Goal: Information Seeking & Learning: Learn about a topic

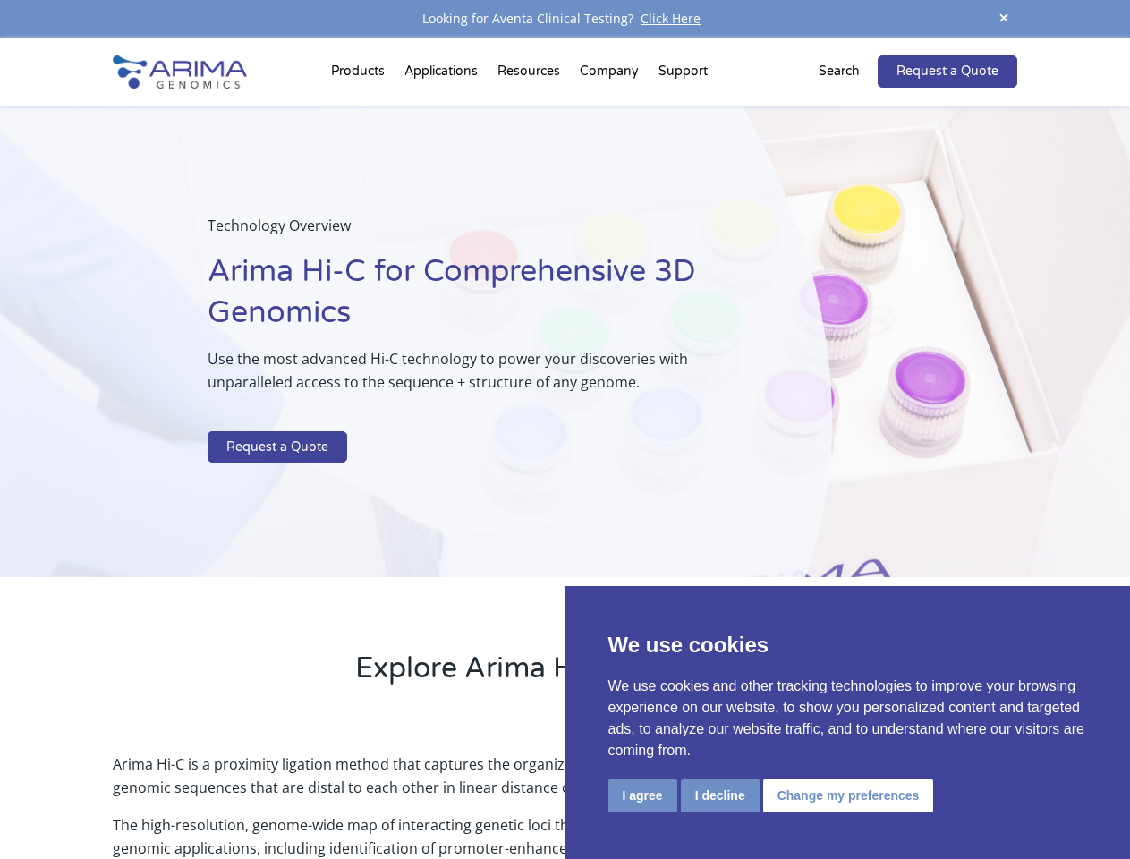
click at [564, 429] on p at bounding box center [475, 419] width 534 height 23
click at [642, 795] on button "I agree" at bounding box center [642, 795] width 69 height 33
click at [719, 795] on p "Arima Hi-C is a proximity ligation method that captures the organizational stru…" at bounding box center [564, 782] width 903 height 61
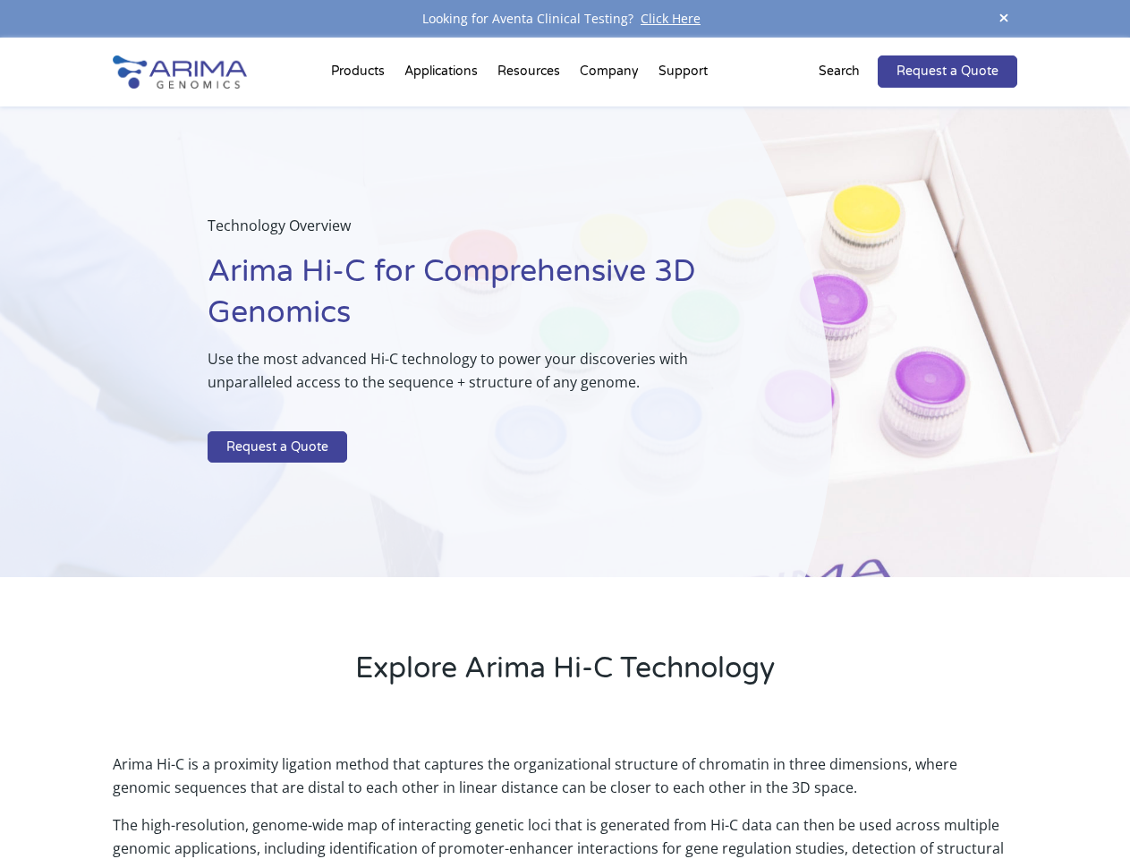
click at [845, 795] on p "Arima Hi-C is a proximity ligation method that captures the organizational stru…" at bounding box center [564, 782] width 903 height 61
click at [1004, 19] on span at bounding box center [1003, 19] width 27 height 24
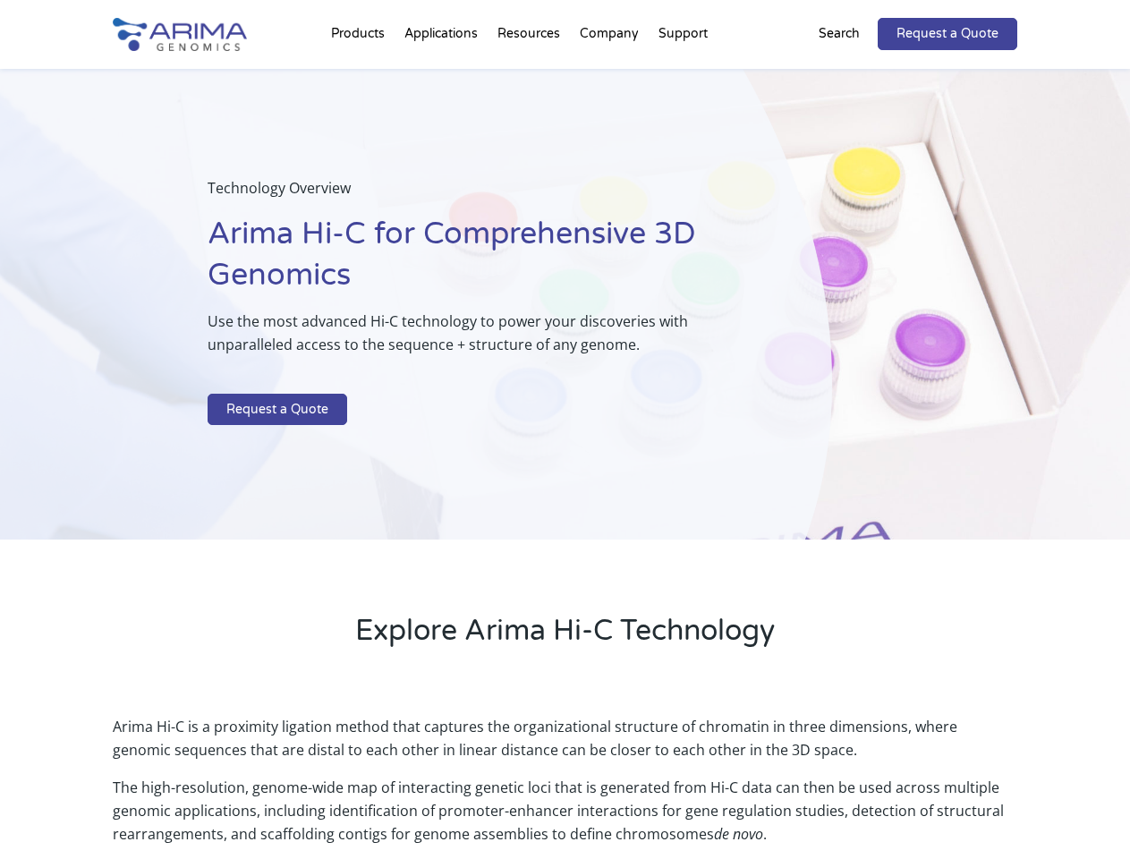
click at [564, 448] on div "Technology Overview Arima Hi-C for Comprehensive 3D Genomics Use the most advan…" at bounding box center [416, 304] width 832 height 471
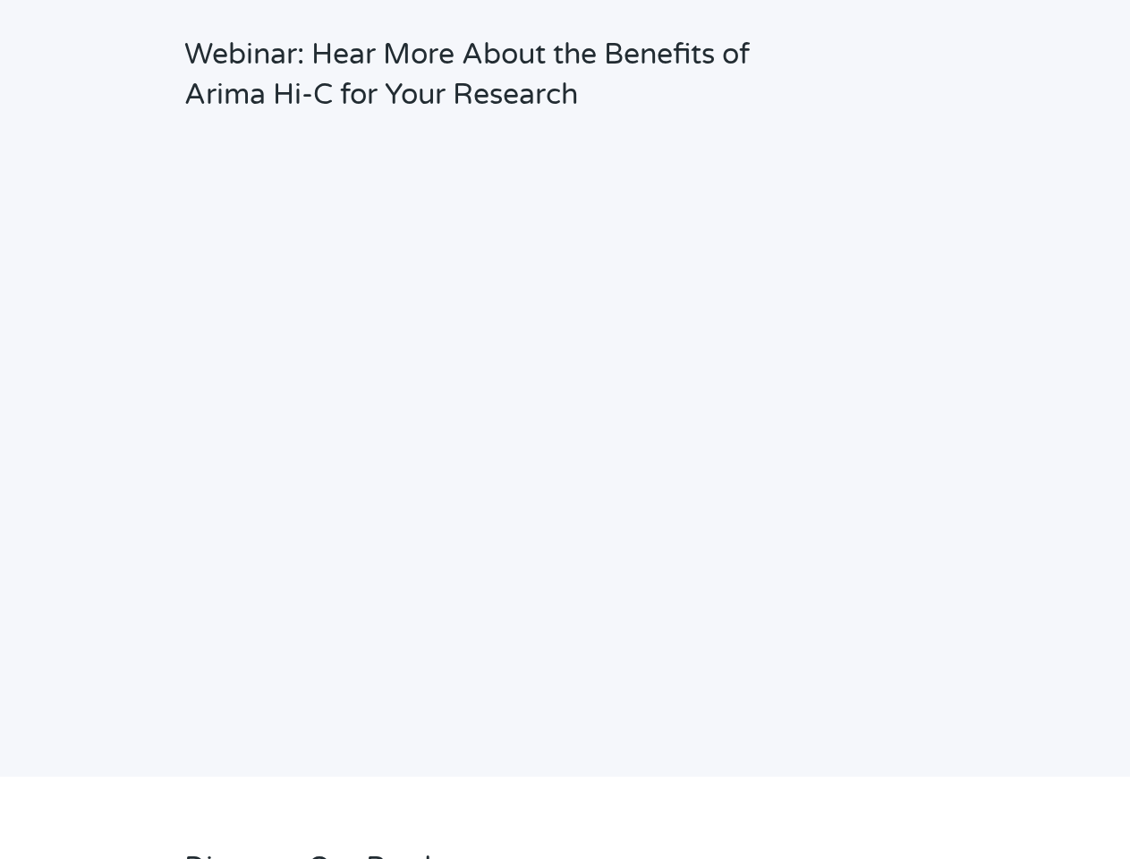
click at [360, 75] on h2 "Webinar: Hear More About the Benefits of Arima Hi-C for Your Research" at bounding box center [481, 82] width 594 height 94
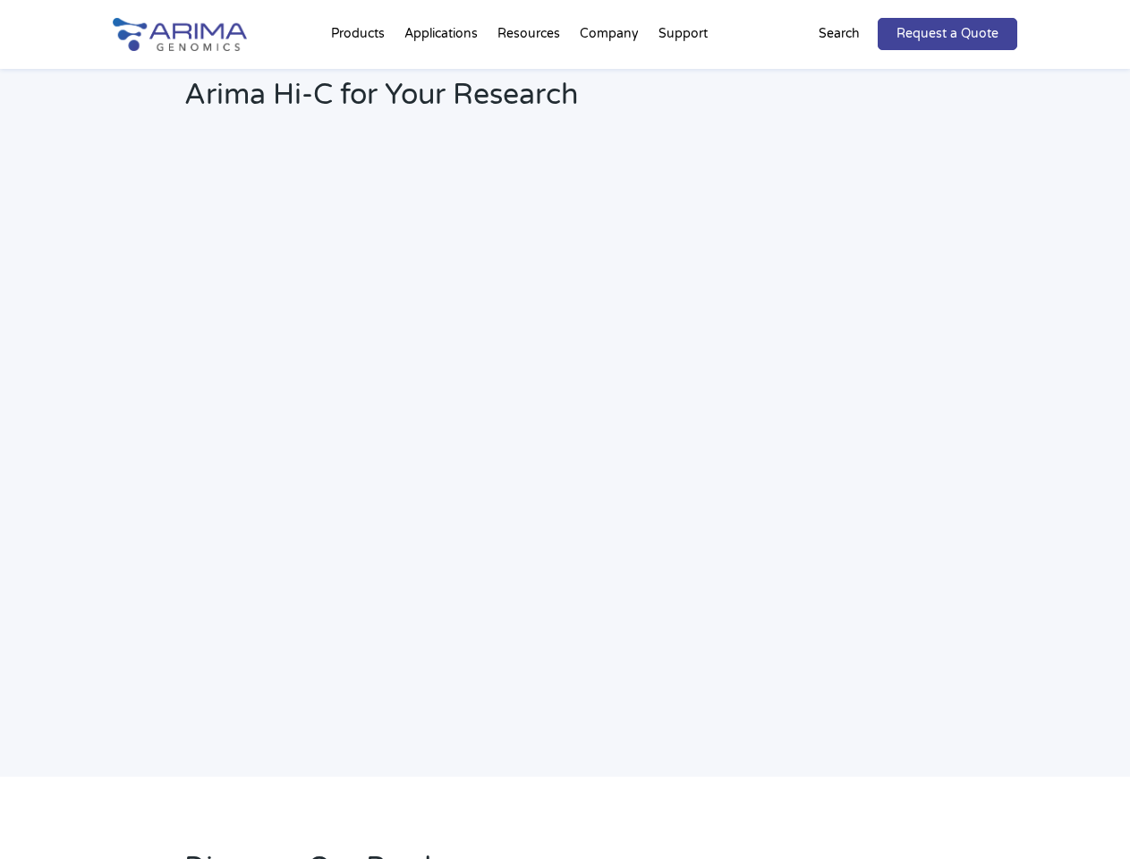
click at [530, 75] on h2 "Webinar: Hear More About the Benefits of Arima Hi-C for Your Research" at bounding box center [481, 82] width 594 height 94
click at [610, 75] on h2 "Webinar: Hear More About the Benefits of Arima Hi-C for Your Research" at bounding box center [481, 82] width 594 height 94
click at [682, 75] on h2 "Webinar: Hear More About the Benefits of Arima Hi-C for Your Research" at bounding box center [481, 82] width 594 height 94
